Goal: Information Seeking & Learning: Learn about a topic

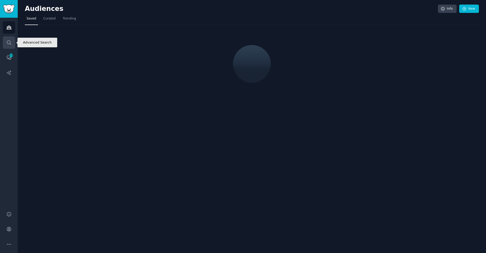
click at [7, 43] on icon "Sidebar" at bounding box center [8, 42] width 5 height 5
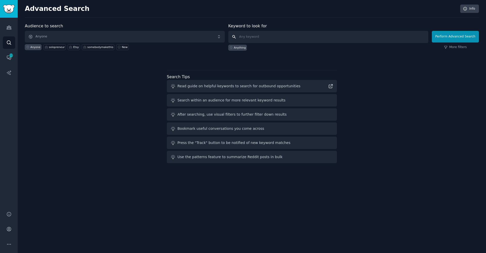
click at [283, 39] on input "text" at bounding box center [329, 37] width 200 height 12
type input "Is there an"
click at [3, 26] on link "Audiences" at bounding box center [9, 27] width 12 height 12
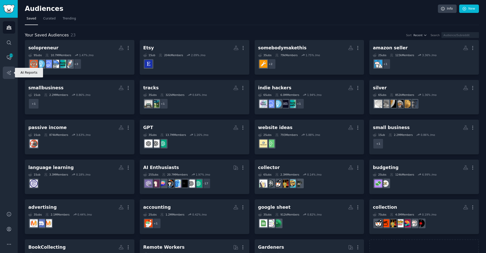
click at [9, 73] on icon "Sidebar" at bounding box center [8, 72] width 5 height 5
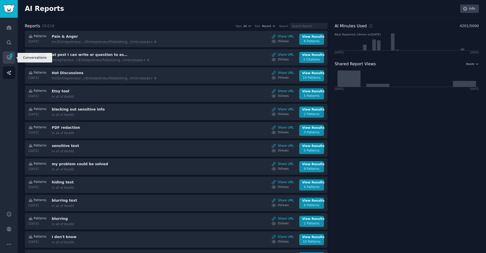
click at [14, 55] on link "Conversations 211" at bounding box center [9, 57] width 12 height 12
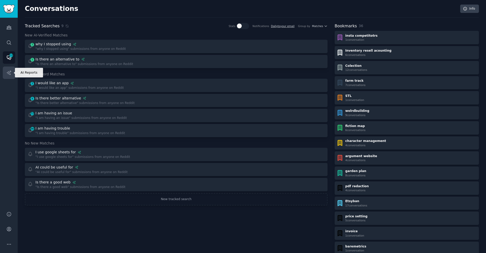
click at [10, 74] on icon "Sidebar" at bounding box center [8, 72] width 5 height 5
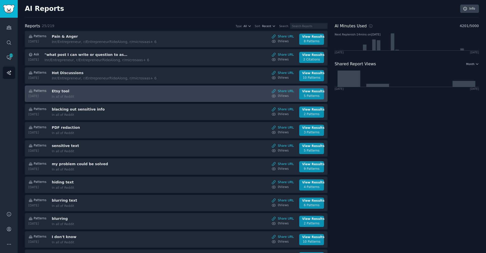
click at [116, 99] on link "Patterns [DATE] Etsy tool In all of Reddit Share URL 0 View s View Results 5 Pa…" at bounding box center [176, 94] width 303 height 16
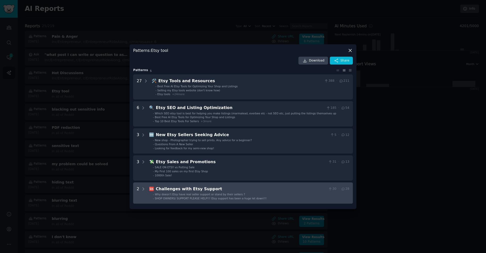
click at [186, 197] on span "SHOP OWNERS/ SUPPORT PLEASE HELP!!! Etsy support has been a huge let down!!!" at bounding box center [211, 198] width 112 height 3
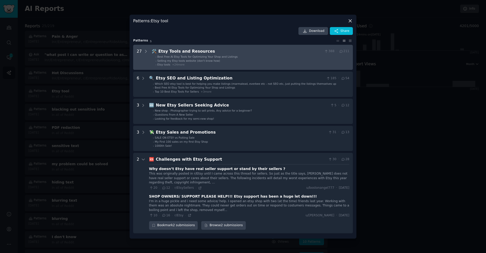
click at [194, 66] on li "- Etsy tools + 24 more" at bounding box center [253, 65] width 194 height 4
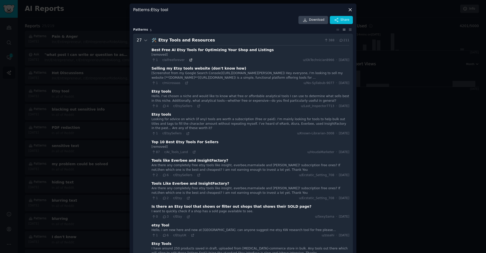
click at [189, 60] on icon at bounding box center [191, 60] width 4 height 4
click at [389, 124] on div at bounding box center [243, 126] width 486 height 253
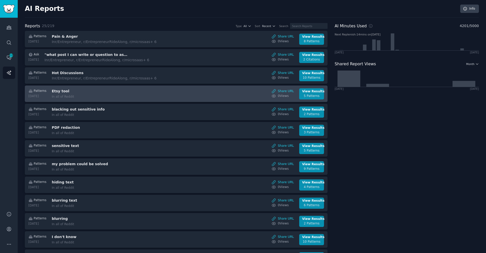
click at [111, 96] on div "In all of Reddit" at bounding box center [94, 97] width 85 height 5
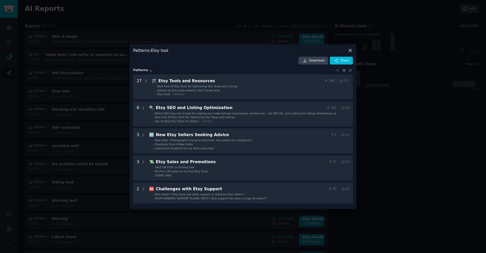
click at [106, 223] on div at bounding box center [243, 126] width 486 height 253
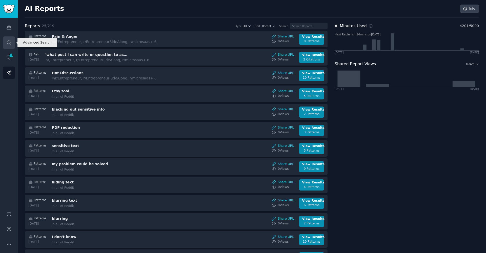
click at [5, 40] on link "Search" at bounding box center [9, 42] width 12 height 12
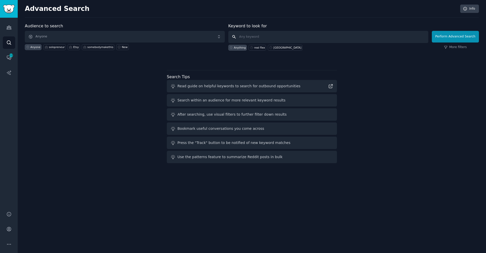
click at [289, 37] on input "text" at bounding box center [329, 37] width 200 height 12
type input "Etsy deactivatoin"
click at [457, 36] on button "Perform Advanced Search" at bounding box center [455, 37] width 47 height 12
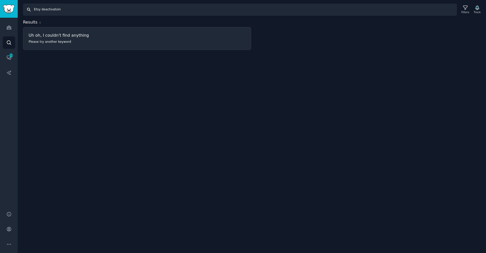
click at [61, 8] on input "Etsy deactivatoin" at bounding box center [240, 10] width 434 height 12
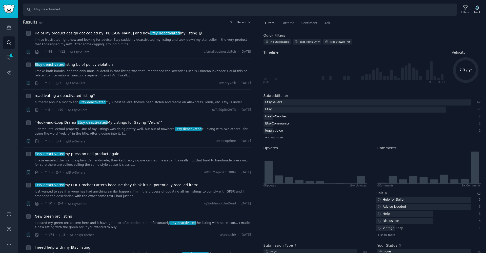
click at [73, 31] on span "Help! My product design got copied by [PERSON_NAME] and now Etsy deactivated my…" at bounding box center [118, 33] width 167 height 5
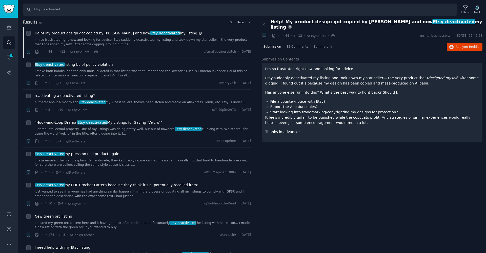
click at [75, 33] on span "Help! My product design got copied by [PERSON_NAME] and now Etsy deactivated my…" at bounding box center [118, 33] width 167 height 5
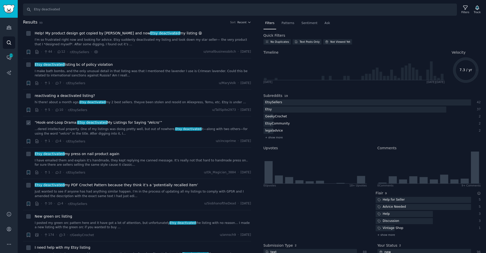
scroll to position [1, 0]
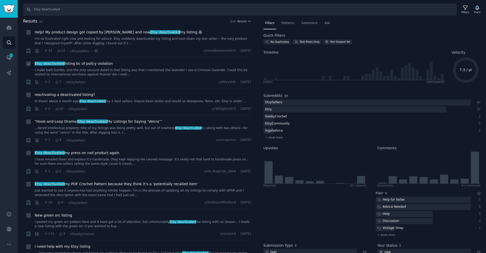
click at [81, 63] on span "Etsy deactivated listing bc of policy violation" at bounding box center [74, 63] width 78 height 5
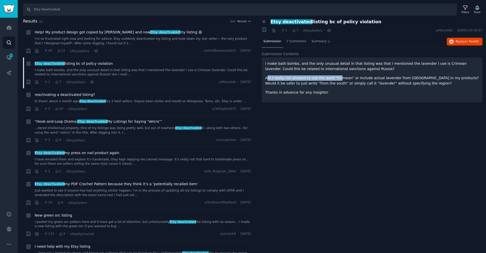
drag, startPoint x: 267, startPoint y: 79, endPoint x: 337, endPoint y: 77, distance: 70.0
click at [337, 76] on p "Am I really not allowed to use the word “Crimean” or include actual lavender fr…" at bounding box center [373, 81] width 214 height 11
click at [323, 90] on p "Thanks in advance for any insights!" at bounding box center [373, 92] width 214 height 5
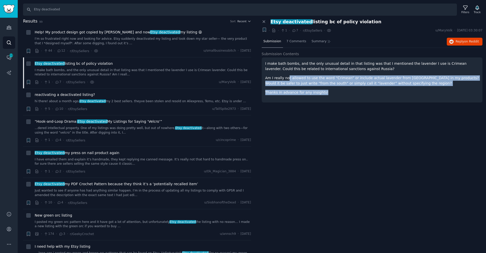
drag, startPoint x: 344, startPoint y: 93, endPoint x: 287, endPoint y: 77, distance: 59.5
click at [288, 79] on div "I make bath bombs, and the only unusual detail in that listing was that I menti…" at bounding box center [373, 78] width 214 height 34
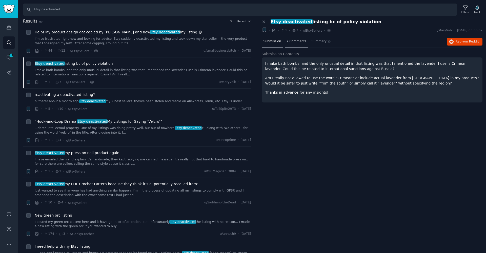
click at [291, 45] on div "7 Comments" at bounding box center [296, 42] width 23 height 12
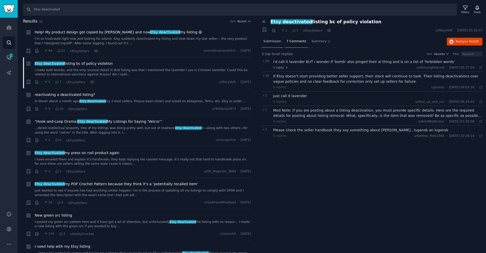
click at [277, 39] on span "Submission" at bounding box center [273, 41] width 18 height 5
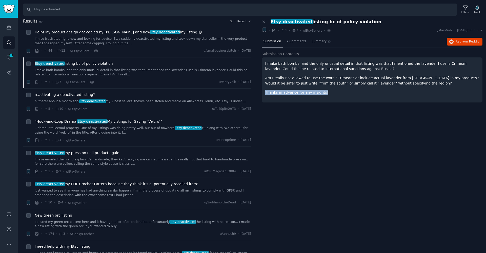
drag, startPoint x: 325, startPoint y: 92, endPoint x: 263, endPoint y: 91, distance: 61.6
click at [263, 91] on div "I make bath bombs, and the only unusual detail in that listing was that I menti…" at bounding box center [372, 80] width 221 height 45
copy p "Thanks in advance for any insights!"
click at [48, 10] on input "Etsy deactivated" at bounding box center [240, 10] width 434 height 12
type input "Etsy deativated"
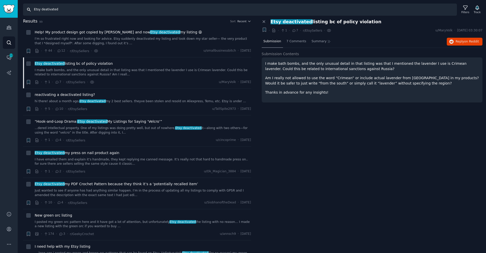
click at [45, 10] on input "Etsy deativated" at bounding box center [240, 10] width 434 height 12
paste input "Thanks in advance for any insights!"
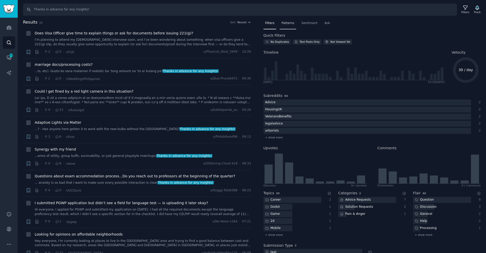
click at [285, 22] on span "Patterns" at bounding box center [288, 23] width 13 height 5
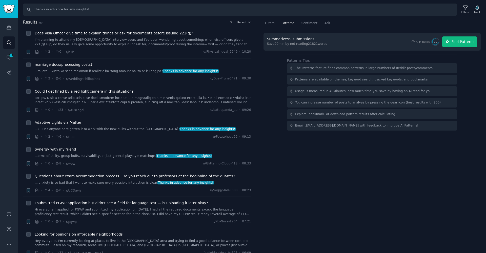
click at [467, 40] on span "Find Patterns" at bounding box center [463, 41] width 23 height 5
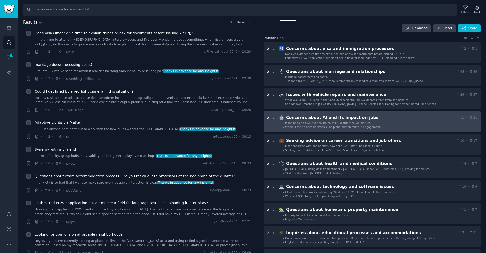
scroll to position [66, 0]
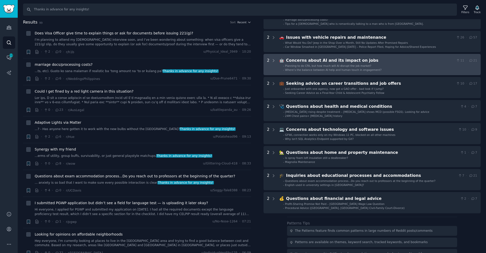
click at [313, 62] on div "Concerns about AI and its impact on jobs" at bounding box center [370, 61] width 168 height 6
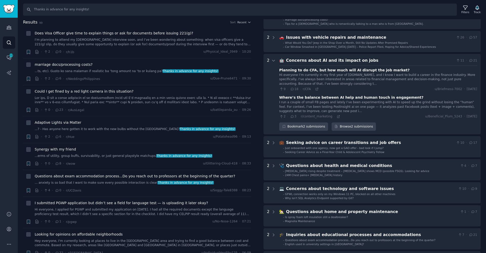
scroll to position [100, 0]
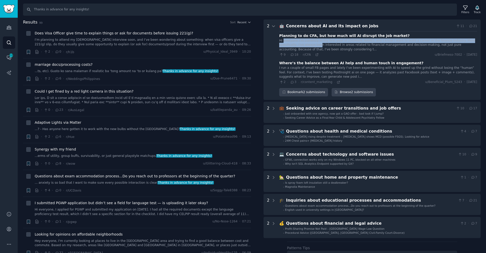
drag, startPoint x: 283, startPoint y: 41, endPoint x: 308, endPoint y: 44, distance: 24.5
click at [306, 43] on div "Hi everyone I’m currently in my first year of [DOMAIN_NAME], and I know I want …" at bounding box center [378, 45] width 198 height 13
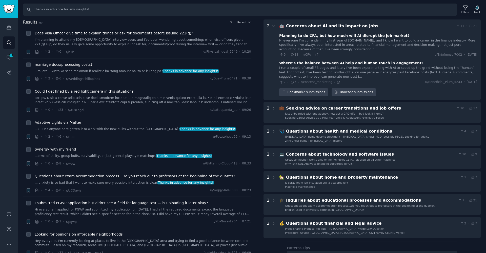
click at [313, 44] on div "Hi everyone I’m currently in my first year of [DOMAIN_NAME], and I know I want …" at bounding box center [378, 45] width 198 height 13
click at [291, 41] on div "Hi everyone I’m currently in my first year of [DOMAIN_NAME], and I know I want …" at bounding box center [378, 45] width 198 height 13
click at [318, 54] on icon at bounding box center [317, 55] width 4 height 4
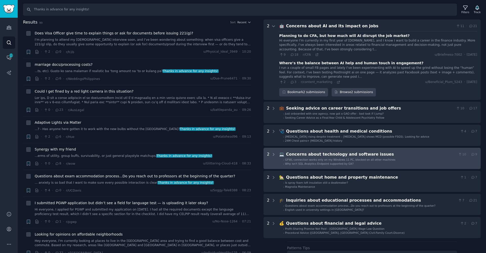
click at [320, 162] on span "Why isn't SQL Analytics Endpoint supported by Git?" at bounding box center [319, 163] width 69 height 3
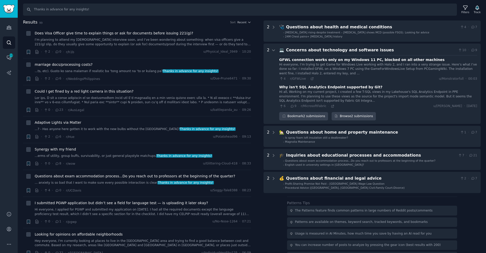
scroll to position [222, 0]
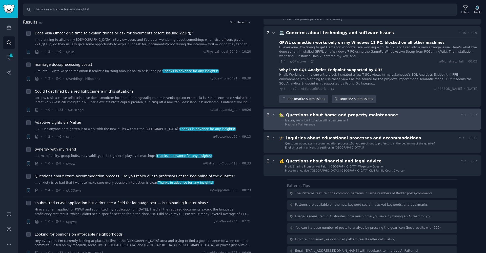
click at [305, 123] on span "Magnolia Maintenance" at bounding box center [300, 124] width 30 height 3
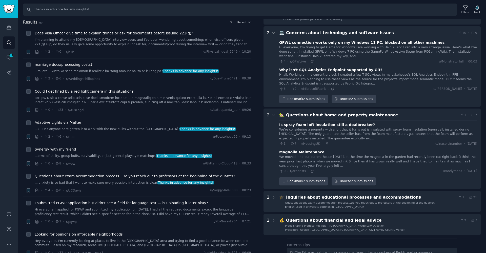
scroll to position [280, 0]
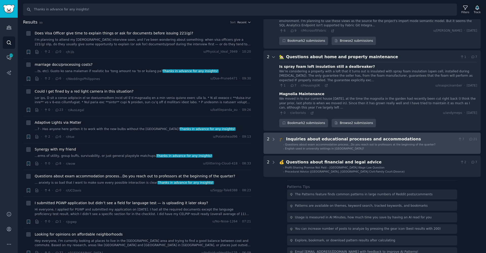
click at [323, 147] on span "English used in university settings in [GEOGRAPHIC_DATA]?" at bounding box center [324, 148] width 79 height 3
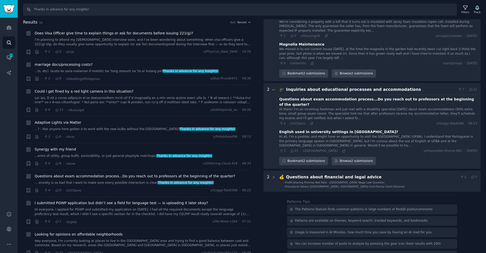
scroll to position [338, 0]
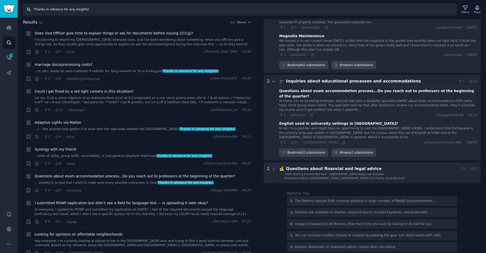
click at [59, 9] on input "Thanks in advance for any insights!" at bounding box center [240, 10] width 434 height 12
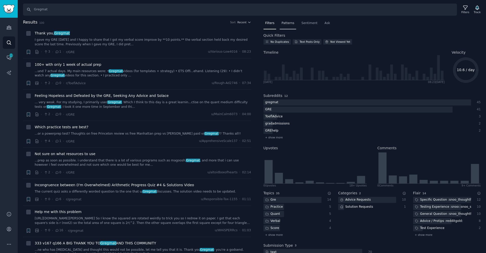
click at [292, 25] on div "Patterns" at bounding box center [288, 24] width 16 height 10
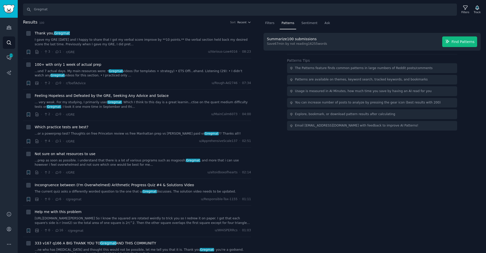
click at [460, 45] on button "Find Patterns" at bounding box center [460, 41] width 35 height 11
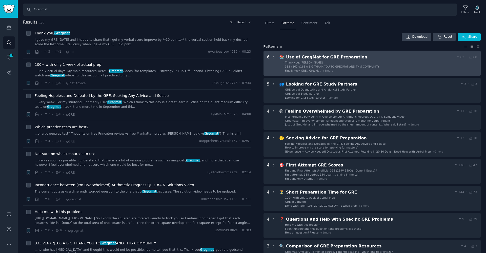
click at [352, 58] on div "Use of GregMat for GRE Preparation" at bounding box center [370, 57] width 168 height 6
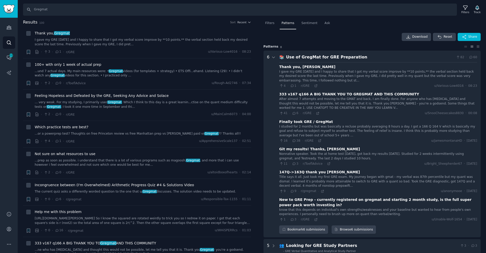
scroll to position [31, 0]
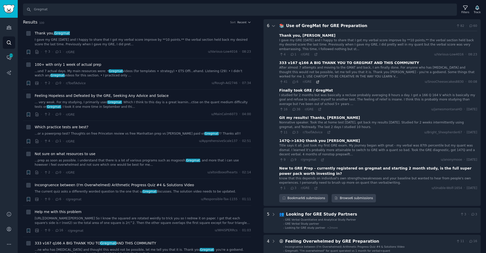
click at [318, 81] on icon at bounding box center [318, 82] width 4 height 4
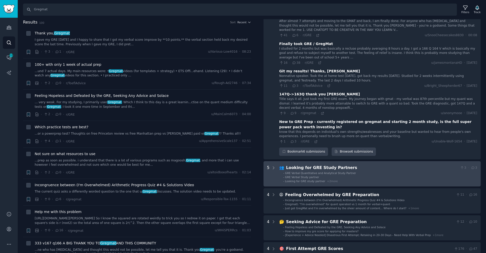
scroll to position [130, 0]
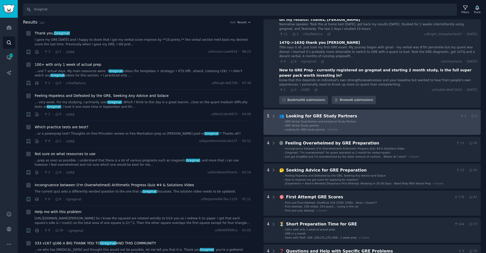
click at [324, 113] on div "Looking for GRE Study Partners" at bounding box center [372, 116] width 172 height 6
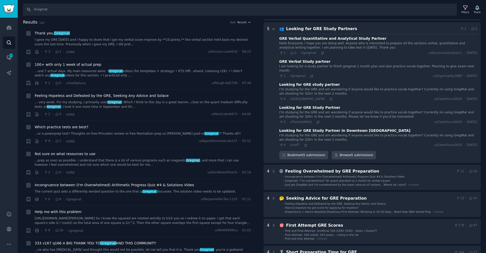
scroll to position [217, 0]
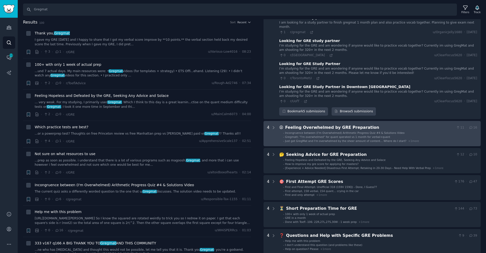
click at [327, 125] on div "Feeling Overwhelmed by GRE Preparation" at bounding box center [369, 128] width 169 height 6
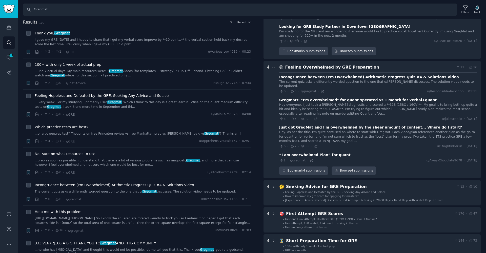
scroll to position [353, 0]
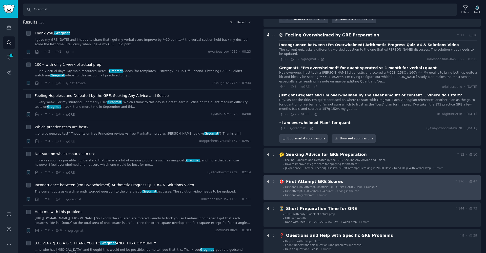
click at [309, 190] on span "First attempt, 158 verbal, 154 quant… crying in the car" at bounding box center [322, 191] width 74 height 3
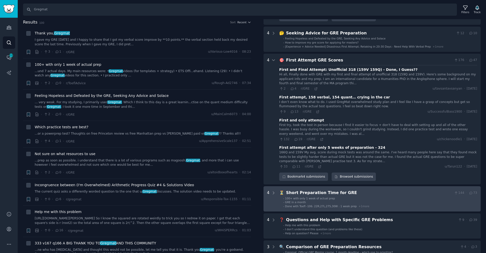
scroll to position [494, 0]
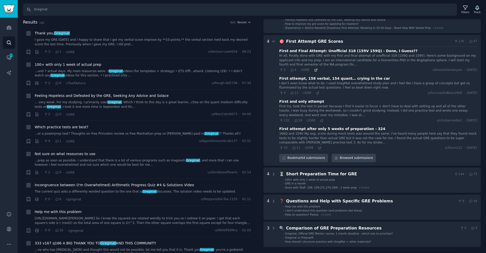
click at [315, 68] on icon at bounding box center [316, 70] width 4 height 4
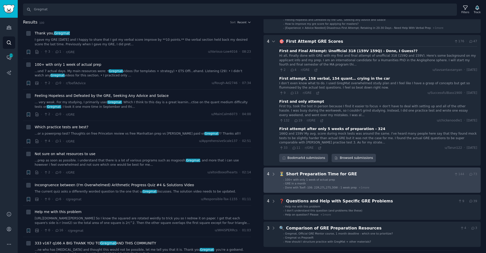
click at [353, 178] on li "- 100+ with only 1 week of actual prep" at bounding box center [381, 180] width 194 height 4
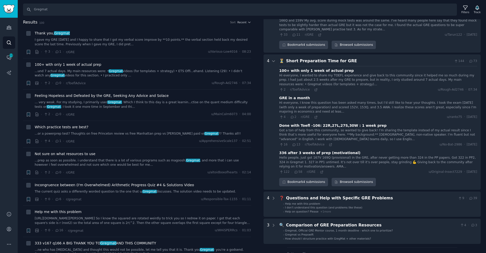
scroll to position [625, 0]
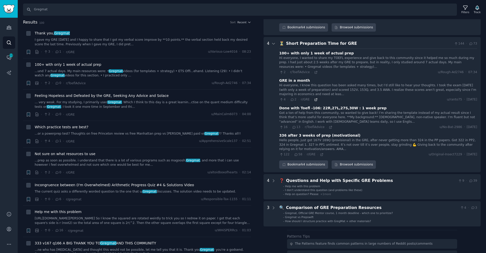
click at [316, 98] on icon at bounding box center [316, 100] width 4 height 4
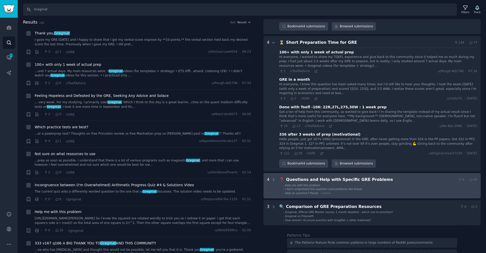
click at [367, 192] on li "- Help on question? Please + 1 more" at bounding box center [381, 194] width 194 height 4
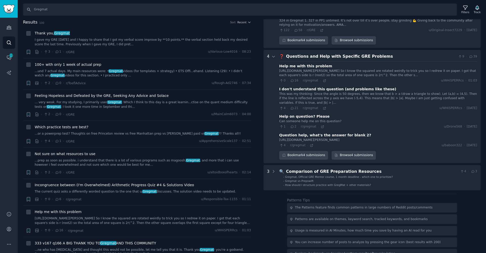
scroll to position [749, 0]
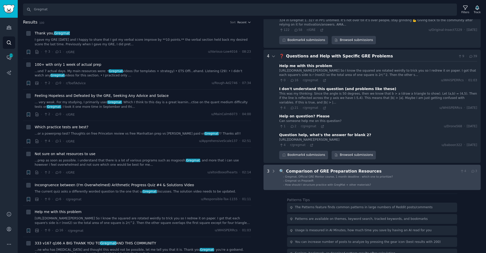
click at [367, 172] on Resources "3 🔍 Comparison of GRE Preparation Resources 4 · 3 - Gregmat, Official GRE Mento…" at bounding box center [373, 177] width 218 height 25
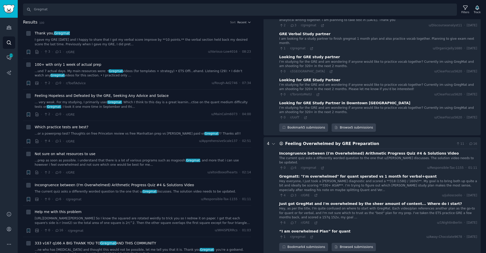
scroll to position [0, 0]
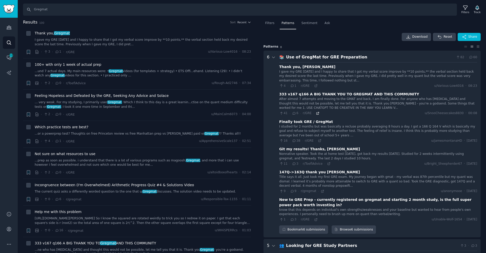
click at [317, 113] on icon at bounding box center [318, 114] width 4 height 4
click at [320, 140] on icon at bounding box center [320, 141] width 4 height 4
click at [43, 11] on input "Gregmat" at bounding box center [240, 10] width 434 height 12
click at [42, 11] on input "Gregmat" at bounding box center [240, 10] width 434 height 12
type input "gre prompt"
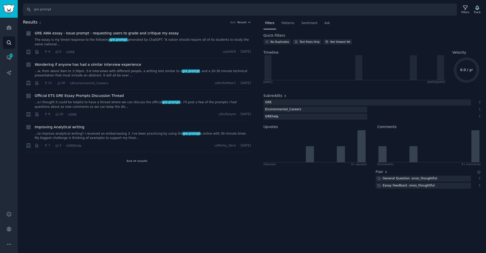
click at [146, 40] on link "The essay is my timed response to the following gre prompt generated by ChatGPT…" at bounding box center [143, 42] width 217 height 9
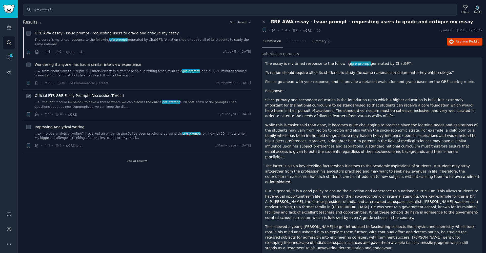
click at [198, 101] on link "...e. ​ I thought it could be helpful to have a thread where we can discuss the…" at bounding box center [143, 104] width 217 height 9
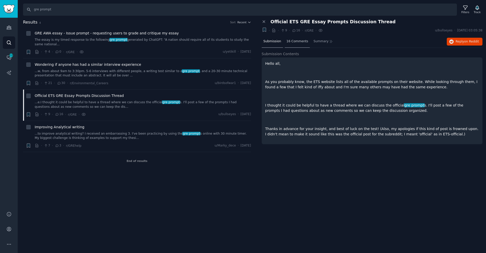
click at [304, 42] on span "16 Comments" at bounding box center [298, 41] width 22 height 5
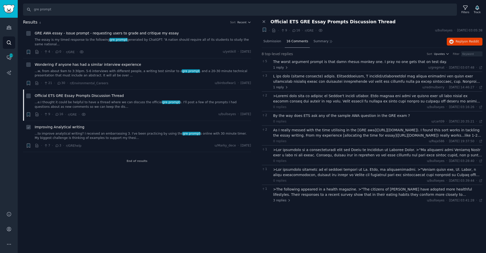
click at [114, 135] on link "...to improve analytical writing? I received an embarrassing 3. I've been pract…" at bounding box center [143, 136] width 217 height 9
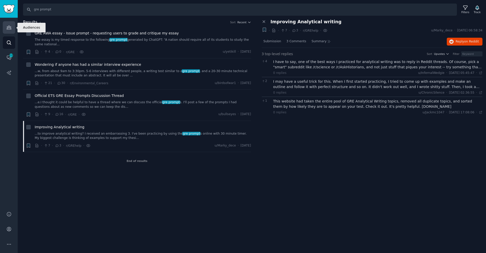
click at [12, 29] on link "Audiences" at bounding box center [9, 27] width 12 height 12
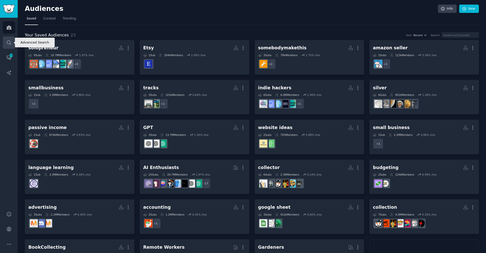
click at [8, 43] on icon "Sidebar" at bounding box center [8, 42] width 5 height 5
